Goal: Task Accomplishment & Management: Manage account settings

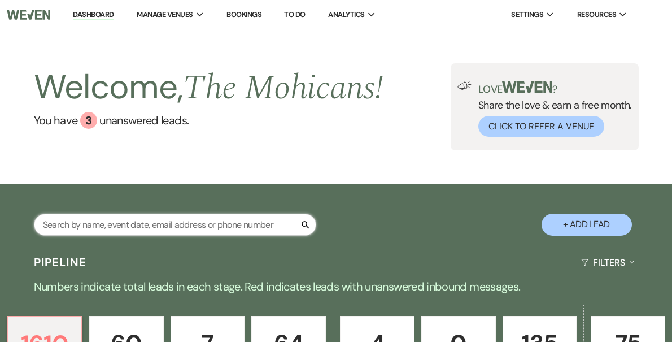
click at [144, 227] on input "text" at bounding box center [175, 224] width 282 height 22
type input "[PERSON_NAME]"
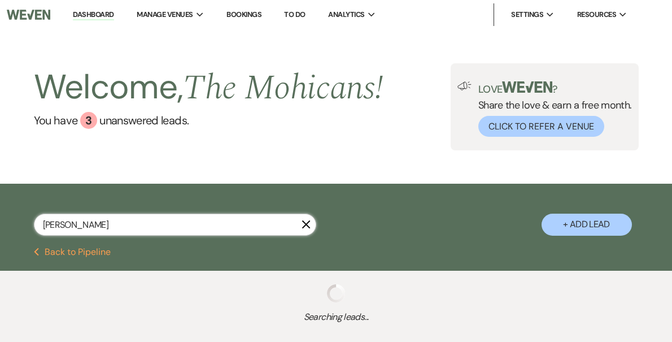
select select "8"
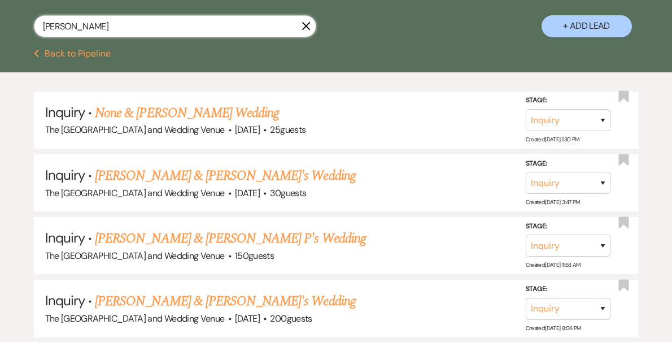
scroll to position [200, 0]
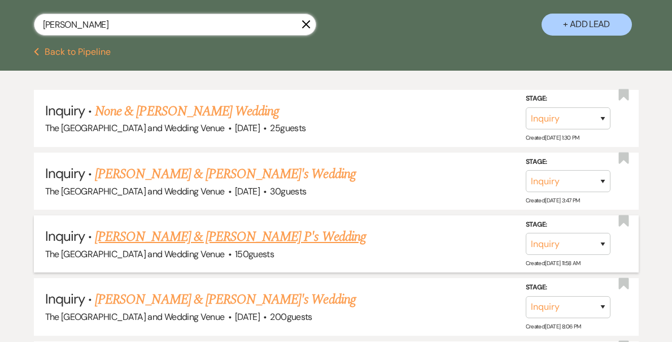
type input "[PERSON_NAME]"
click at [553, 244] on select "Inquiry Follow Up Tour Requested Tour Confirmed Toured Proposal Sent Booked Lost" at bounding box center [568, 244] width 85 height 22
select select "8"
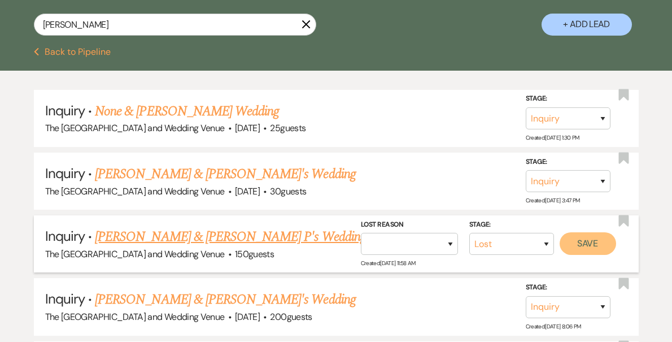
click at [587, 242] on button "Save" at bounding box center [588, 243] width 56 height 23
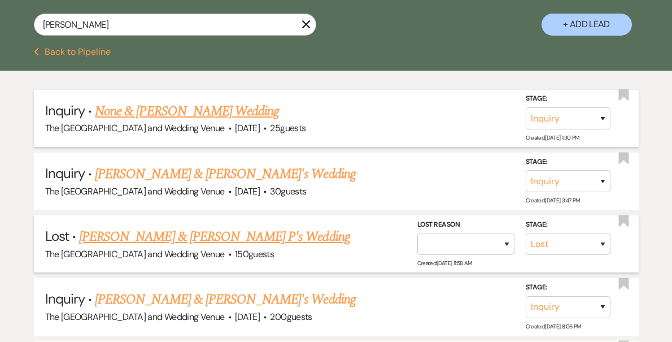
scroll to position [0, 0]
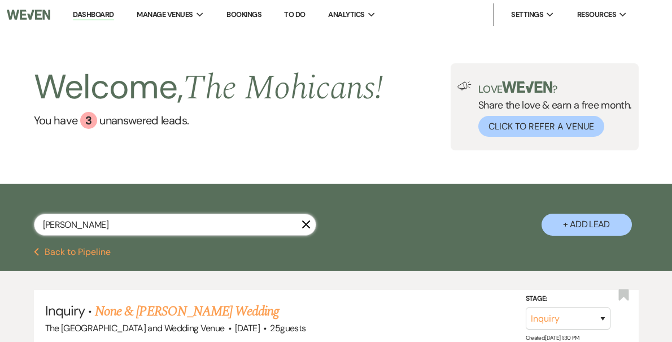
click at [202, 223] on input "[PERSON_NAME]" at bounding box center [175, 224] width 282 height 22
type input "[PERSON_NAME]"
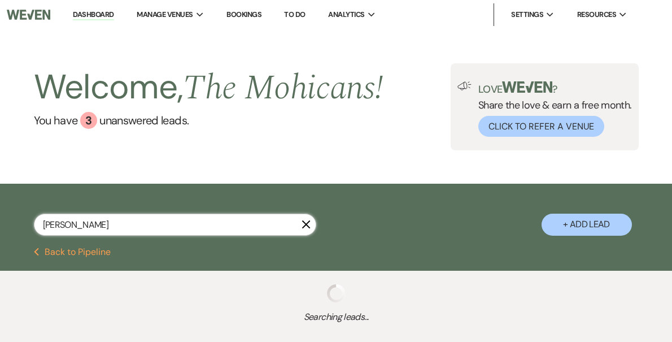
select select "9"
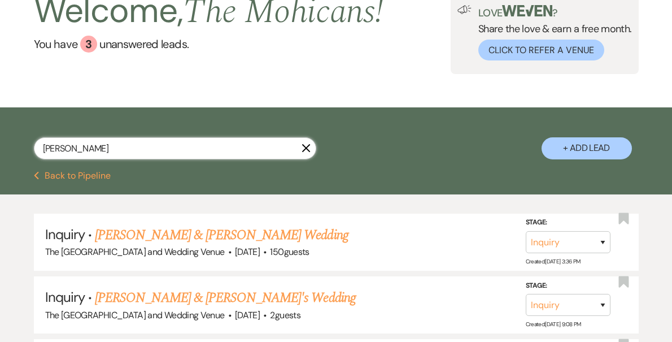
scroll to position [81, 0]
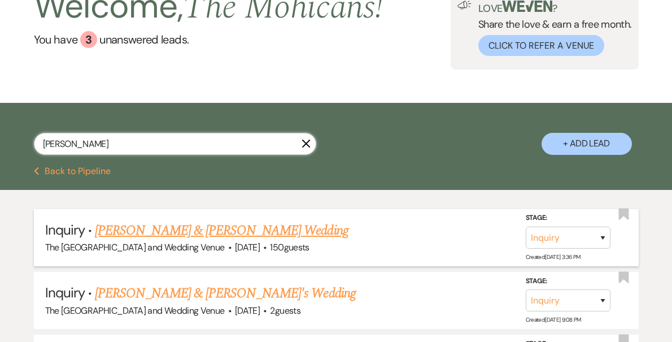
type input "[PERSON_NAME]"
click at [550, 238] on select "Inquiry Follow Up Tour Requested Tour Confirmed Toured Proposal Sent Booked Lost" at bounding box center [568, 237] width 85 height 22
select select "4"
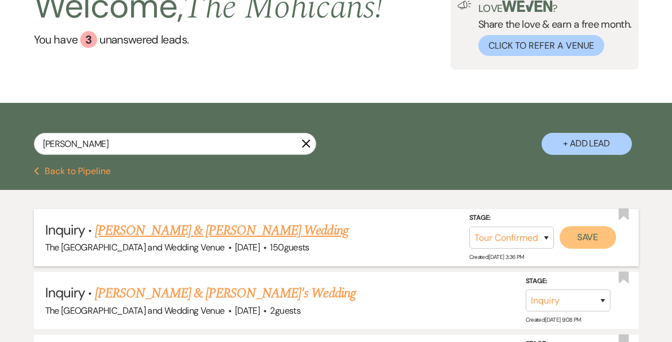
click at [586, 239] on button "Save" at bounding box center [588, 237] width 56 height 23
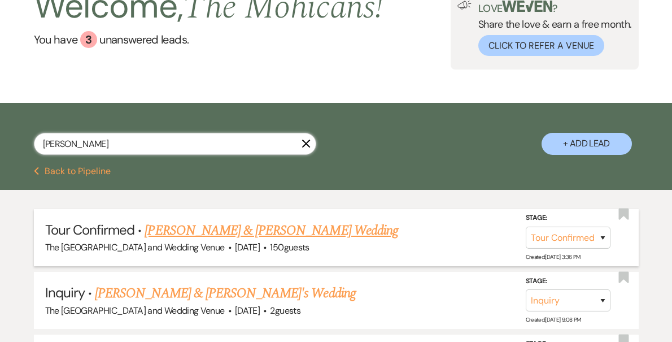
click at [221, 145] on input "[PERSON_NAME]" at bounding box center [175, 144] width 282 height 22
paste input "[PERSON_NAME]"
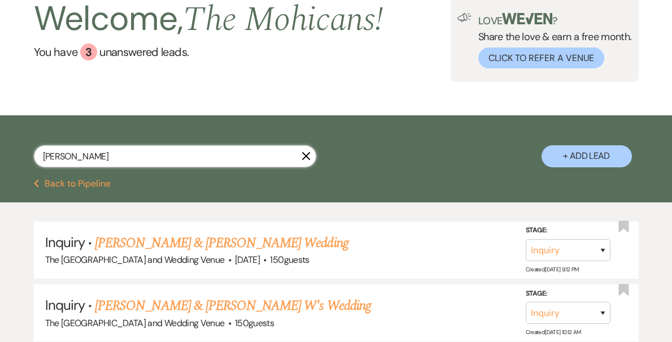
scroll to position [81, 0]
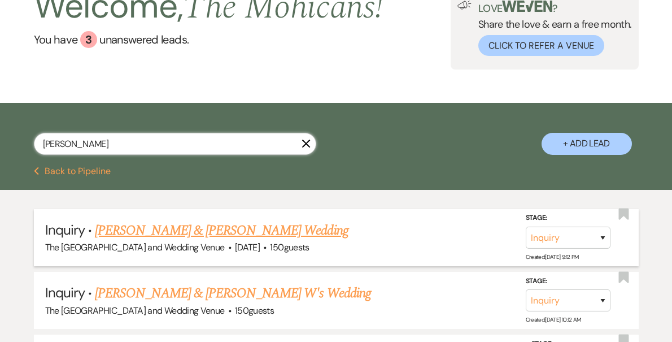
type input "[PERSON_NAME]"
click at [240, 226] on link "[PERSON_NAME] & [PERSON_NAME] Wedding" at bounding box center [221, 230] width 253 height 20
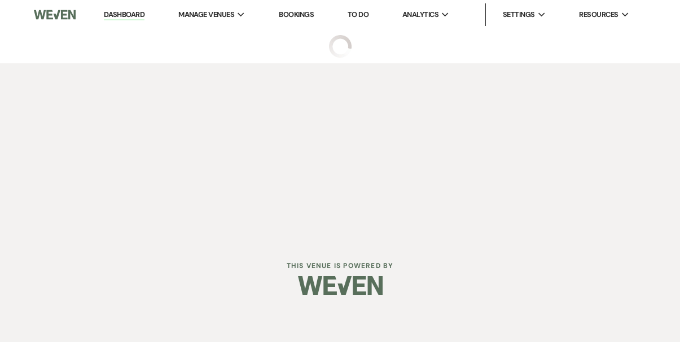
select select "5"
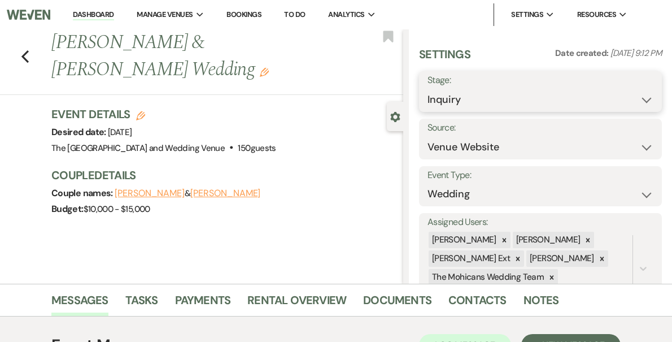
click at [504, 102] on select "Inquiry Follow Up Tour Requested Tour Confirmed Toured Proposal Sent Booked Lost" at bounding box center [540, 100] width 226 height 22
select select "4"
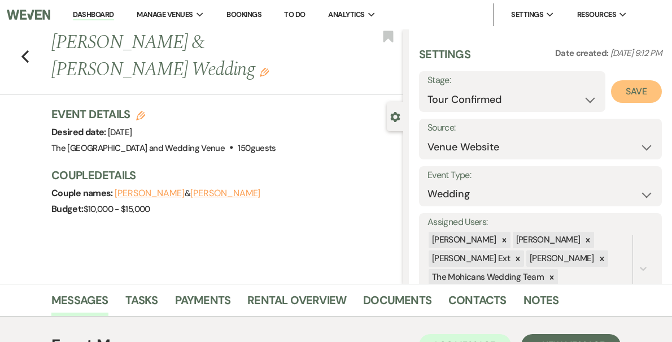
click at [623, 91] on button "Save" at bounding box center [636, 91] width 51 height 23
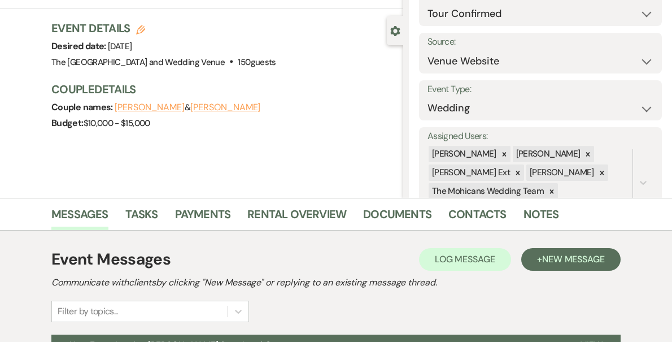
scroll to position [208, 0]
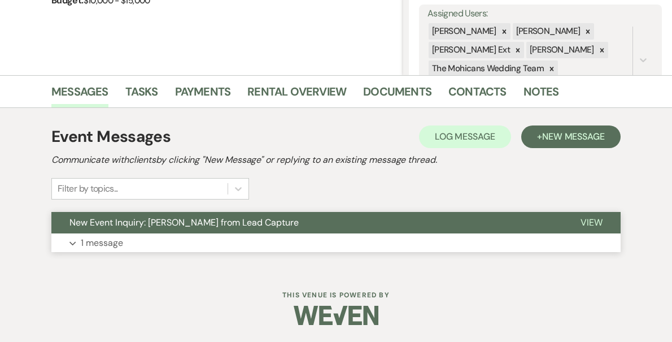
click at [108, 246] on p "1 message" at bounding box center [102, 242] width 42 height 15
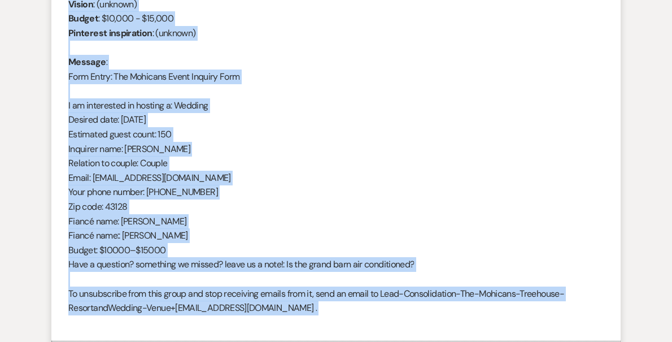
scroll to position [538, 0]
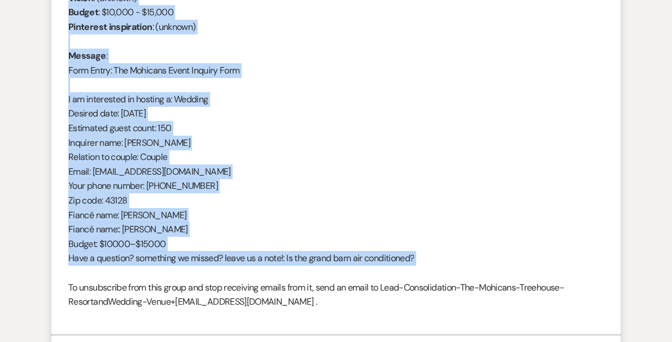
drag, startPoint x: 69, startPoint y: 162, endPoint x: 195, endPoint y: 267, distance: 163.6
click at [195, 267] on div "From : [PERSON_NAME] (Client) Event : [PERSON_NAME] & [PERSON_NAME] Event Desir…" at bounding box center [335, 128] width 535 height 390
copy div "From : [PERSON_NAME] (Client) Event : [PERSON_NAME] & [PERSON_NAME] Event Desir…"
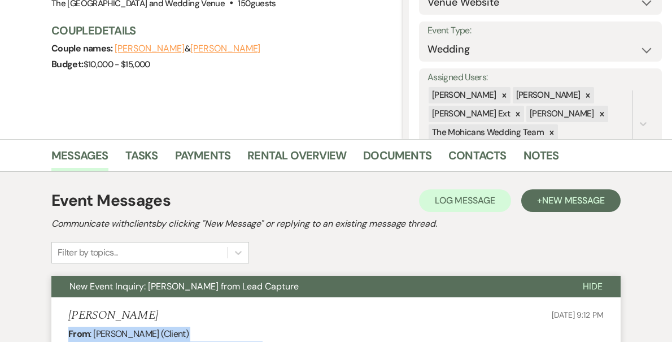
scroll to position [0, 0]
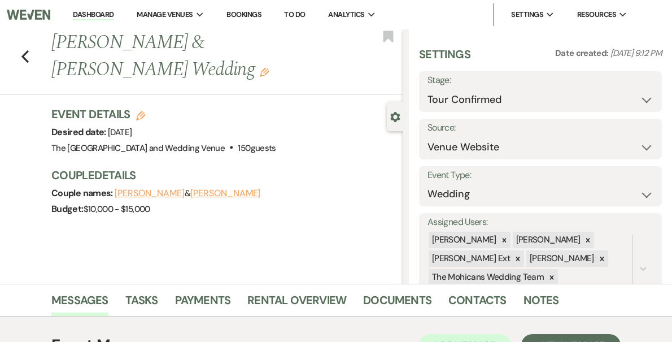
click at [113, 14] on link "Dashboard" at bounding box center [93, 15] width 41 height 11
select select "4"
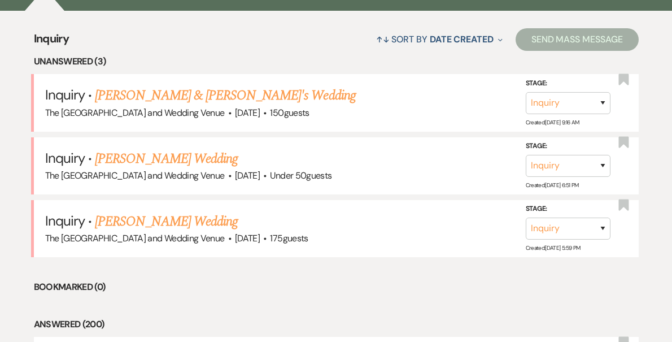
scroll to position [438, 0]
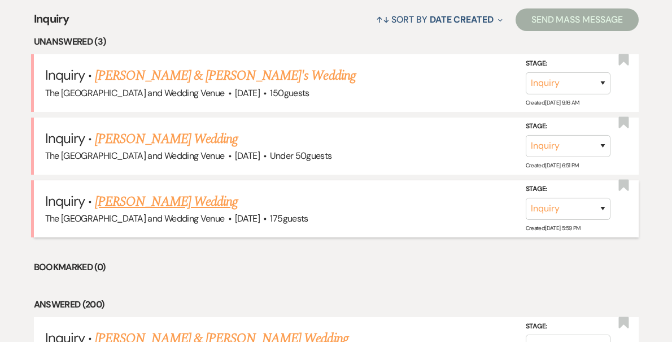
click at [186, 194] on link "[PERSON_NAME] Wedding" at bounding box center [166, 201] width 143 height 20
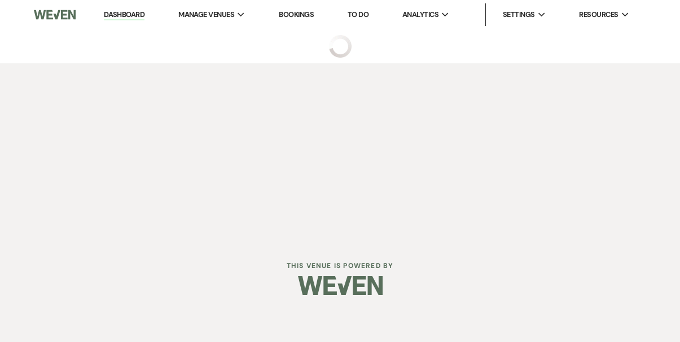
select select "3"
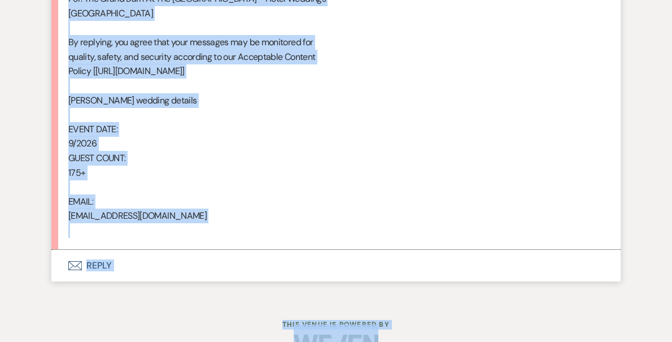
scroll to position [749, 0]
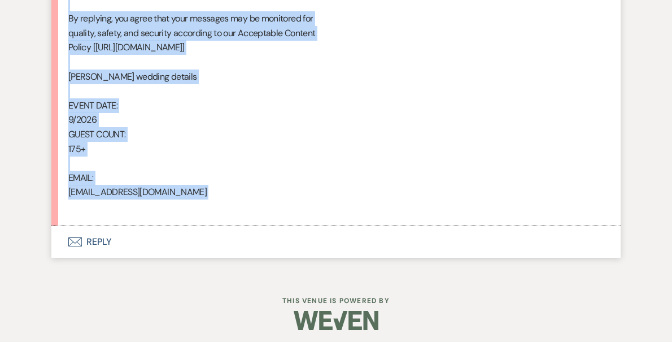
drag, startPoint x: 68, startPoint y: 75, endPoint x: 223, endPoint y: 215, distance: 208.3
copy div "From : Crookston Event : Crookston's Event Desired date : [DATE] Anticipated gu…"
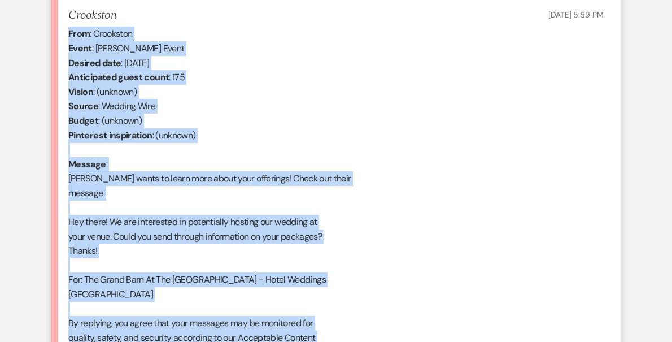
scroll to position [0, 0]
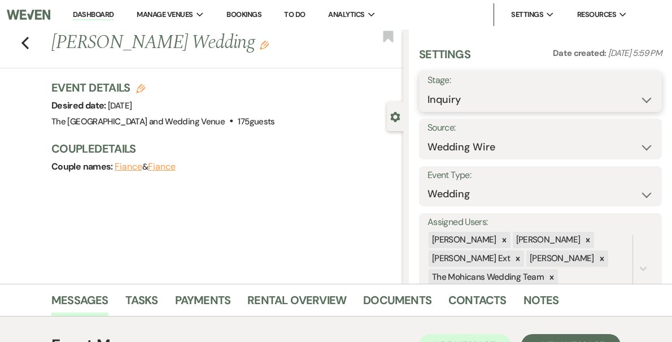
click at [527, 100] on select "Inquiry Follow Up Tour Requested Tour Confirmed Toured Proposal Sent Booked Lost" at bounding box center [540, 100] width 226 height 22
select select "9"
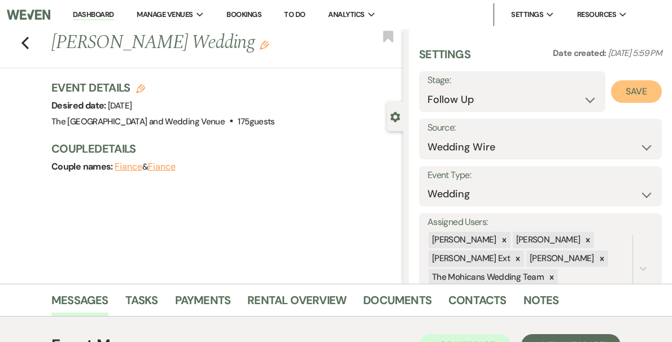
click at [619, 91] on button "Save" at bounding box center [636, 91] width 51 height 23
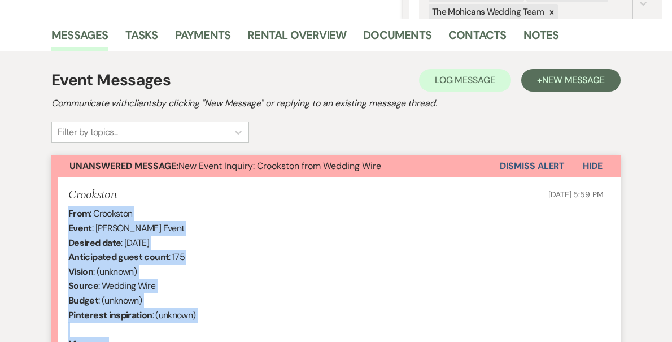
scroll to position [257, 0]
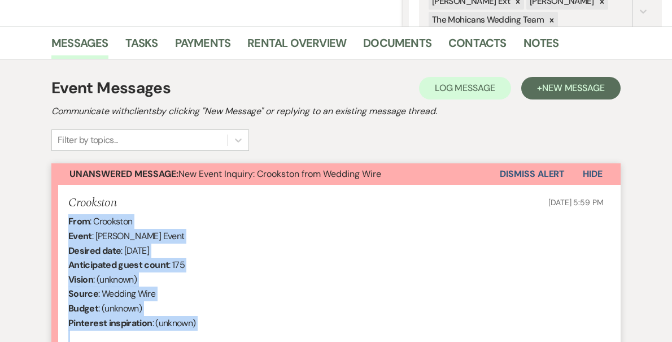
click at [524, 175] on button "Dismiss Alert" at bounding box center [532, 173] width 65 height 21
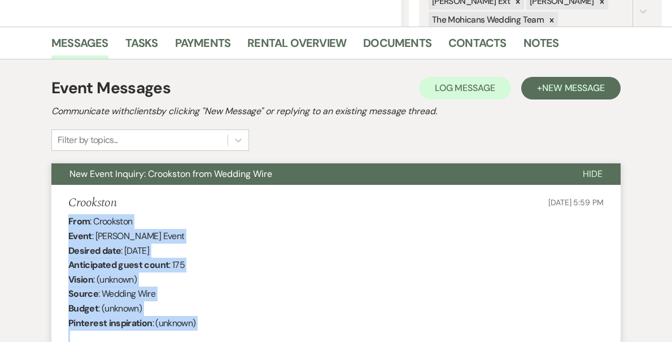
scroll to position [0, 0]
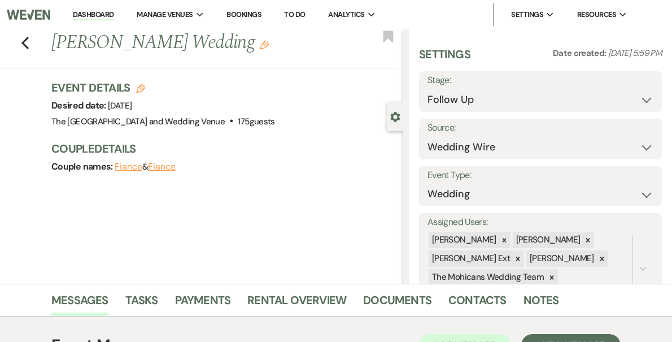
click at [113, 16] on link "Dashboard" at bounding box center [93, 15] width 41 height 11
select select "9"
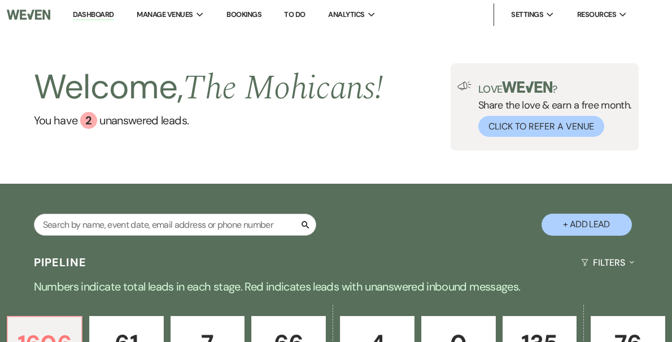
scroll to position [450, 0]
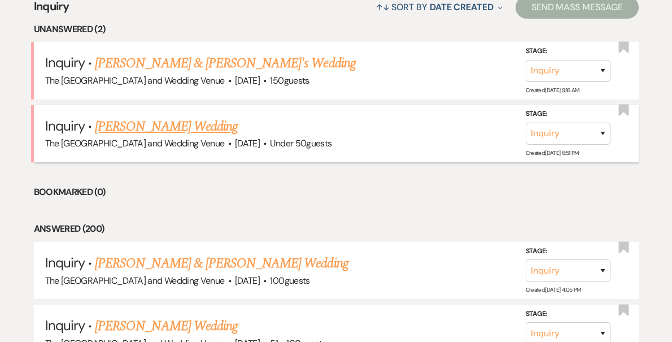
click at [183, 126] on link "[PERSON_NAME] Wedding" at bounding box center [166, 126] width 143 height 20
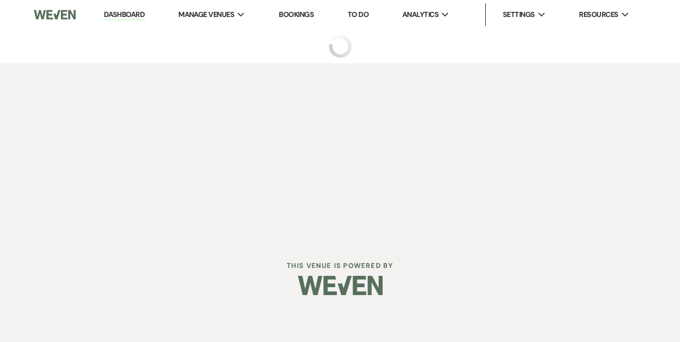
select select "2"
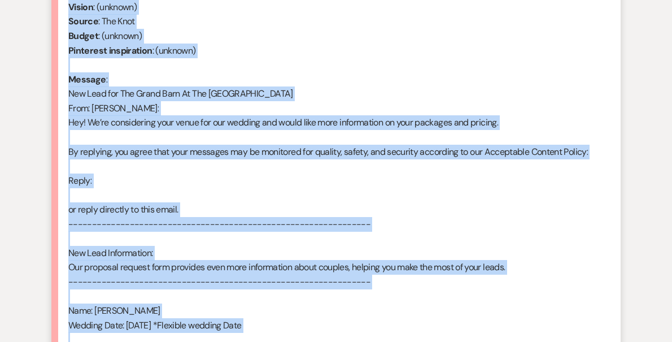
scroll to position [676, 0]
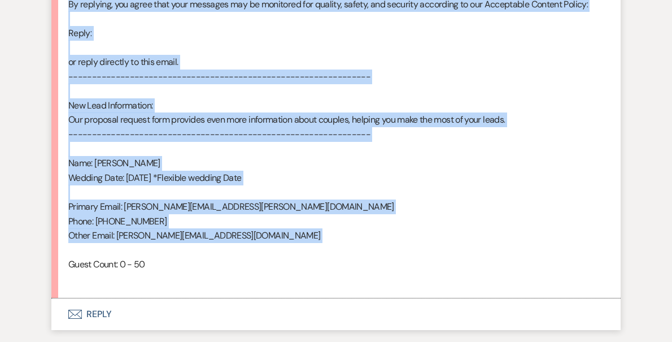
drag, startPoint x: 68, startPoint y: 259, endPoint x: 184, endPoint y: 244, distance: 116.7
click at [184, 244] on div "From : [PERSON_NAME] Event : [PERSON_NAME] Event Desired date : [DATE] Anticipa…" at bounding box center [335, 39] width 535 height 491
copy div "Lore : Ipsumdol Sitam Conse : Adipisci Elits'd Eiusm Tempori utla : Etd 93ma 88…"
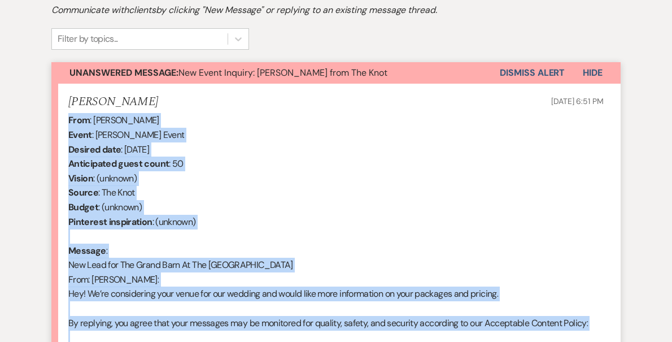
scroll to position [346, 0]
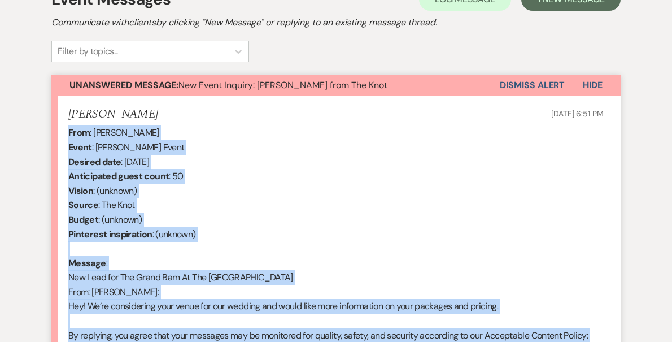
click at [509, 87] on button "Dismiss Alert" at bounding box center [532, 85] width 65 height 21
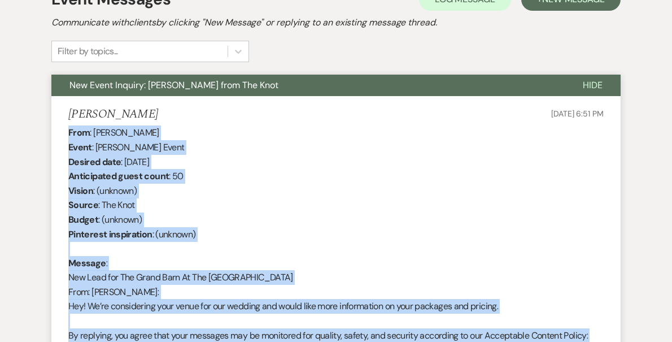
scroll to position [0, 0]
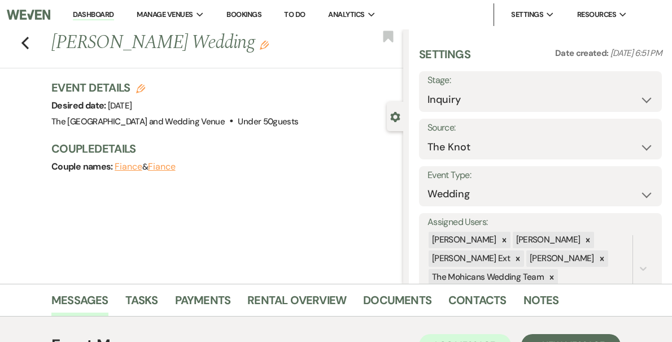
click at [113, 17] on link "Dashboard" at bounding box center [93, 15] width 41 height 11
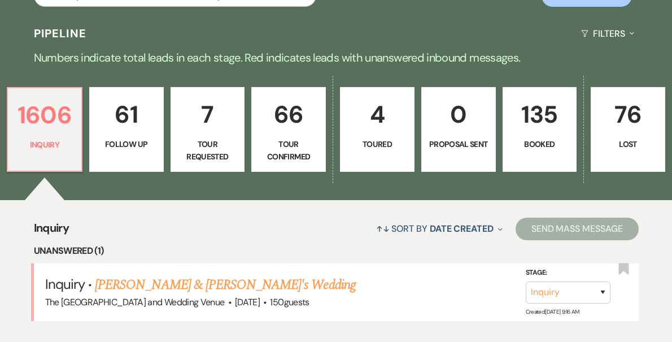
scroll to position [240, 0]
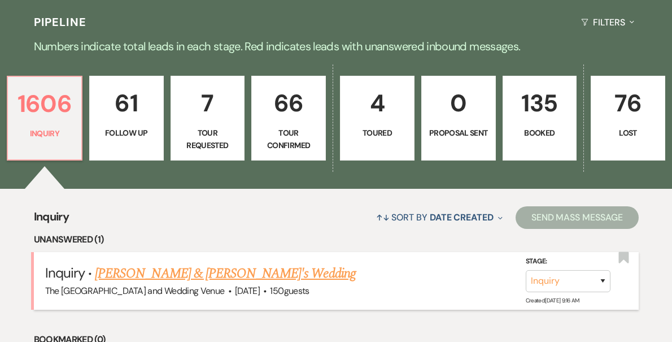
click at [200, 270] on link "[PERSON_NAME] & [PERSON_NAME]'s Wedding" at bounding box center [225, 273] width 261 height 20
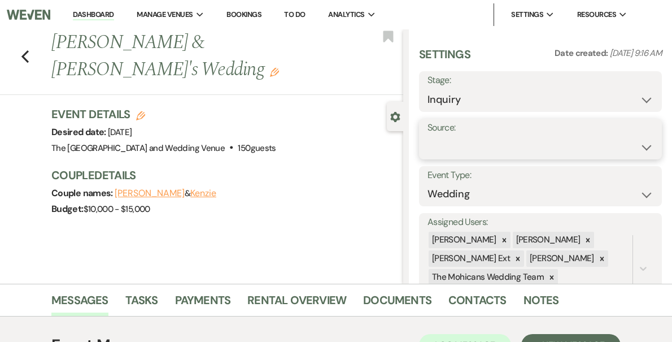
click at [504, 148] on select "Weven Venue Website Instagram Facebook Pinterest Google The Knot Wedding Wire H…" at bounding box center [540, 147] width 226 height 22
select select "5"
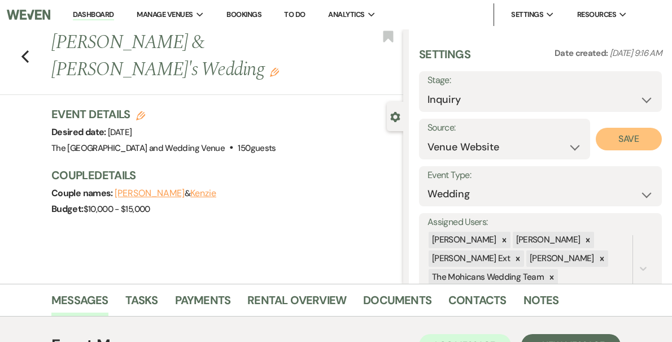
click at [614, 139] on button "Save" at bounding box center [629, 139] width 66 height 23
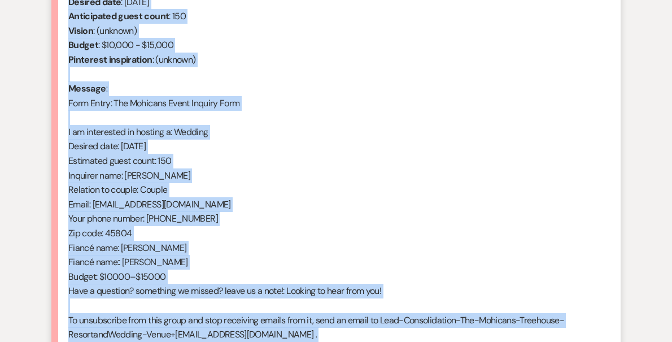
scroll to position [653, 0]
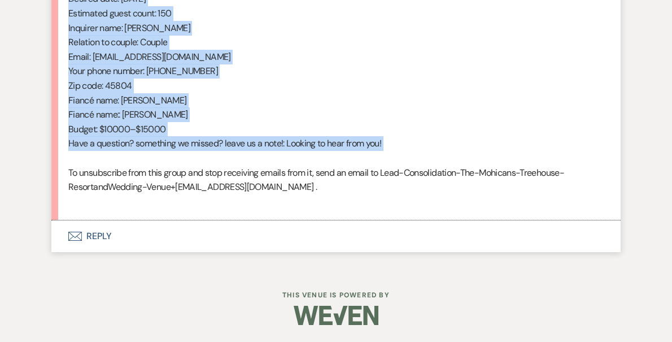
drag, startPoint x: 69, startPoint y: 164, endPoint x: 228, endPoint y: 159, distance: 158.8
click at [228, 159] on div "From : [PERSON_NAME] (Client) Event : [PERSON_NAME] & [PERSON_NAME]'s Event Des…" at bounding box center [335, 13] width 535 height 390
copy div "From : [PERSON_NAME] (Client) Event : [PERSON_NAME] & [PERSON_NAME]'s Event Des…"
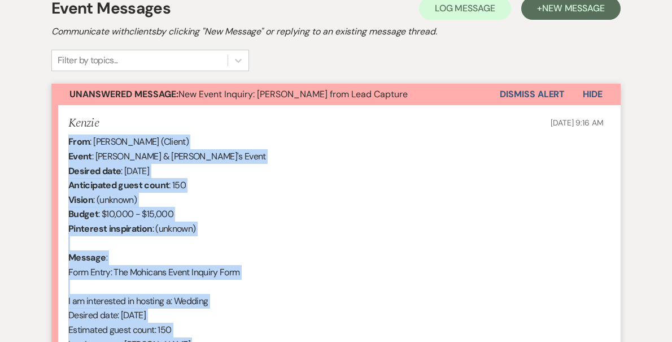
scroll to position [237, 0]
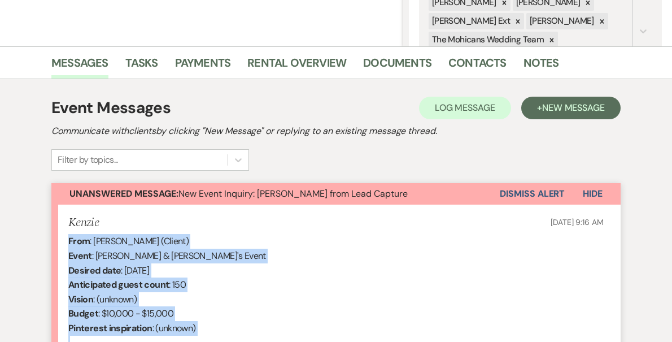
click at [525, 196] on button "Dismiss Alert" at bounding box center [532, 193] width 65 height 21
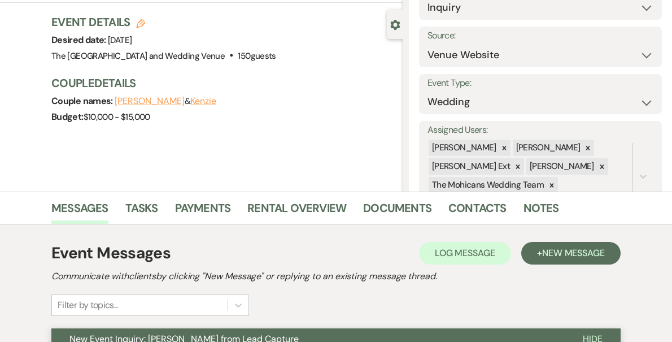
scroll to position [0, 0]
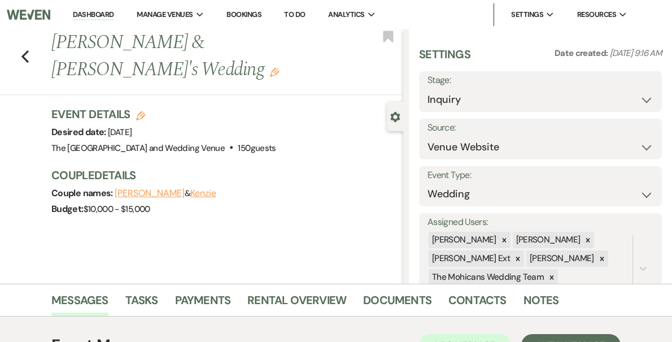
click at [113, 11] on link "Dashboard" at bounding box center [93, 15] width 41 height 11
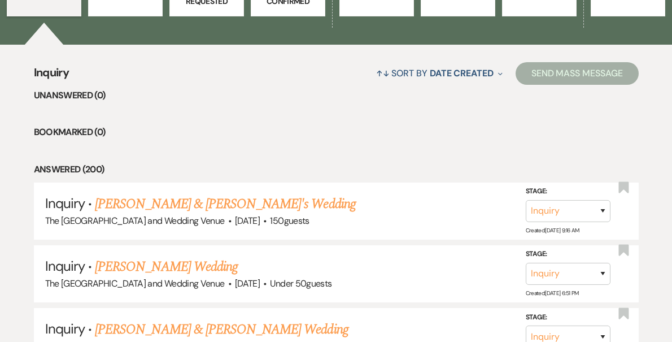
scroll to position [393, 0]
